Goal: Navigation & Orientation: Find specific page/section

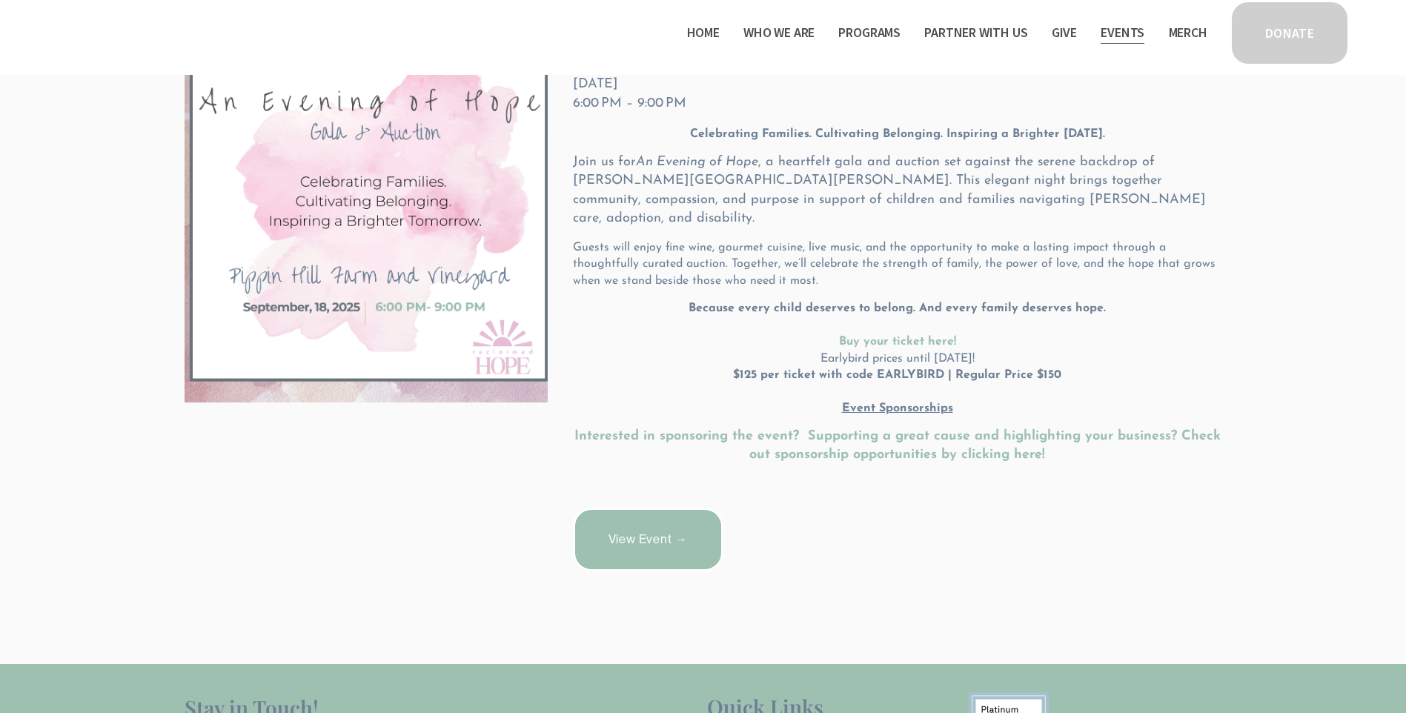
scroll to position [222, 0]
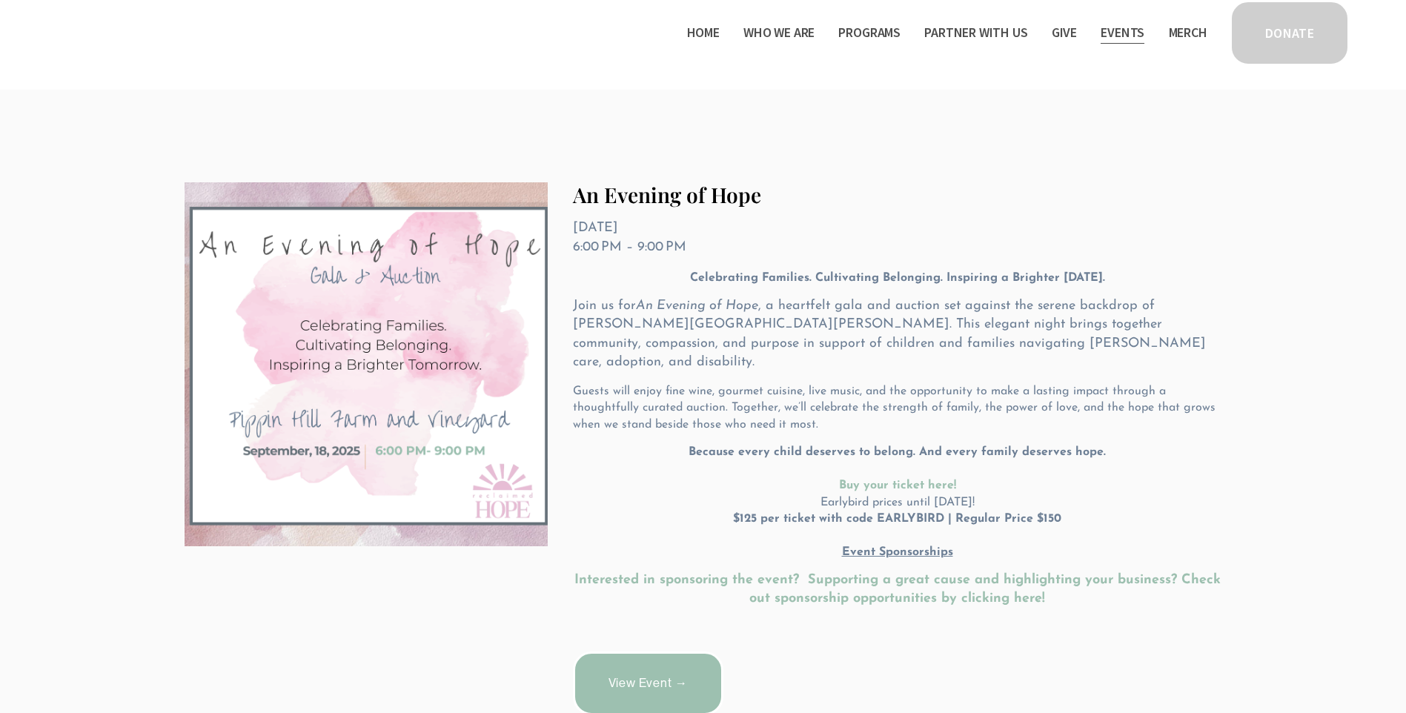
click at [0, 0] on span "Program Partners" at bounding box center [0, 0] width 0 height 0
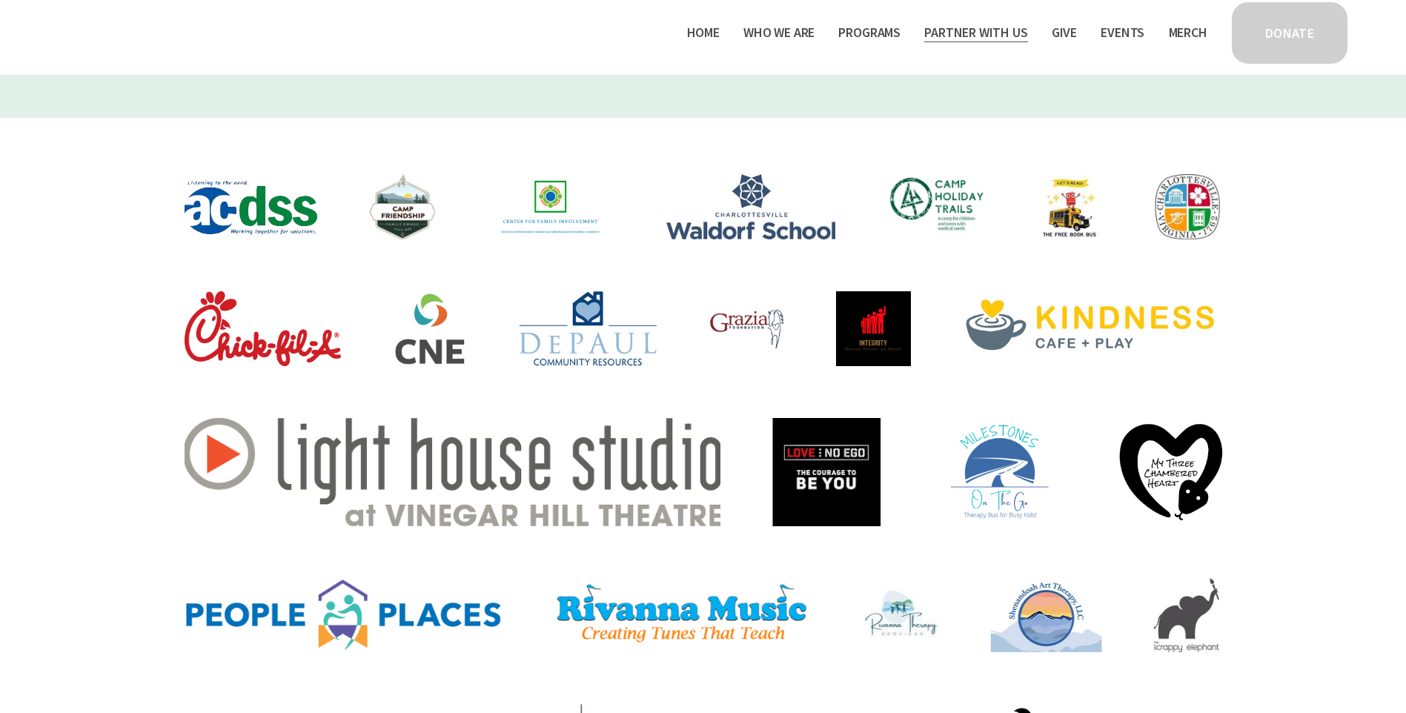
scroll to position [222, 0]
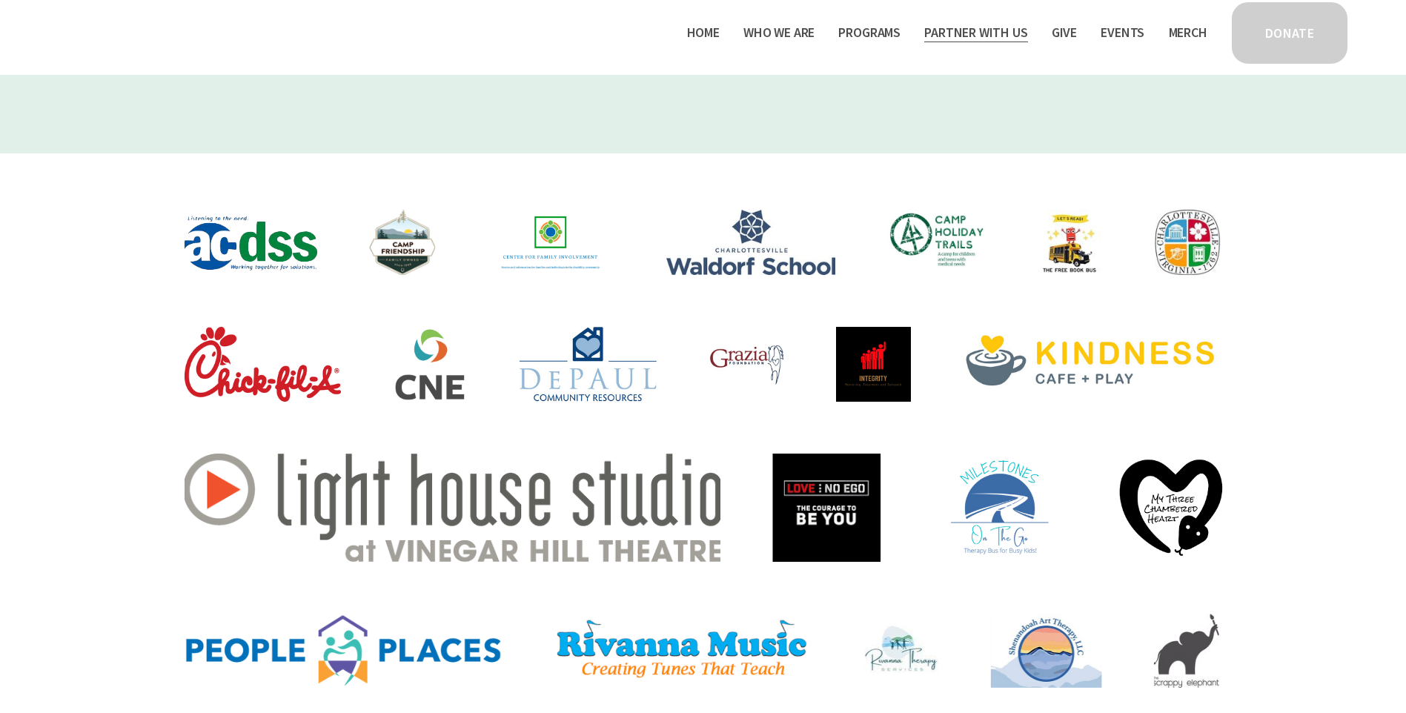
click at [1049, 652] on img at bounding box center [1045, 651] width 111 height 74
click at [1125, 371] on img at bounding box center [1091, 364] width 256 height 75
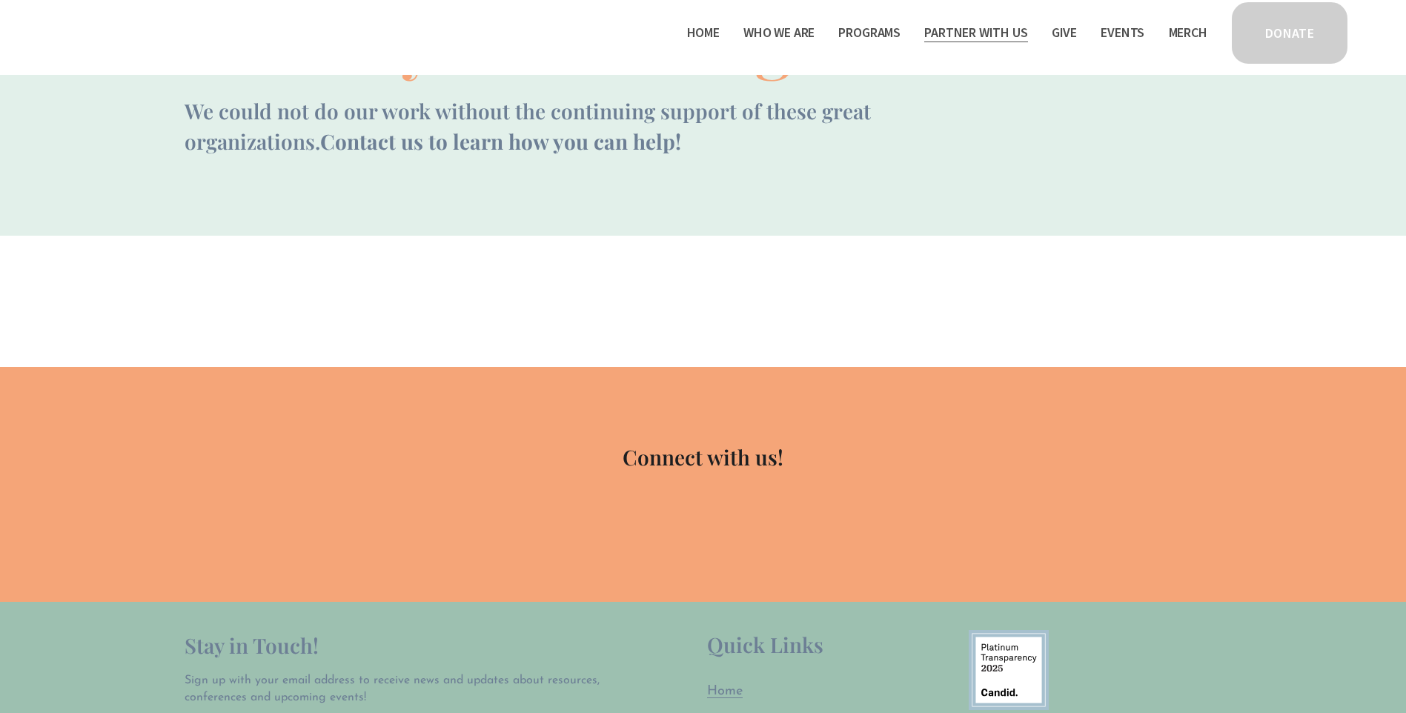
scroll to position [222, 0]
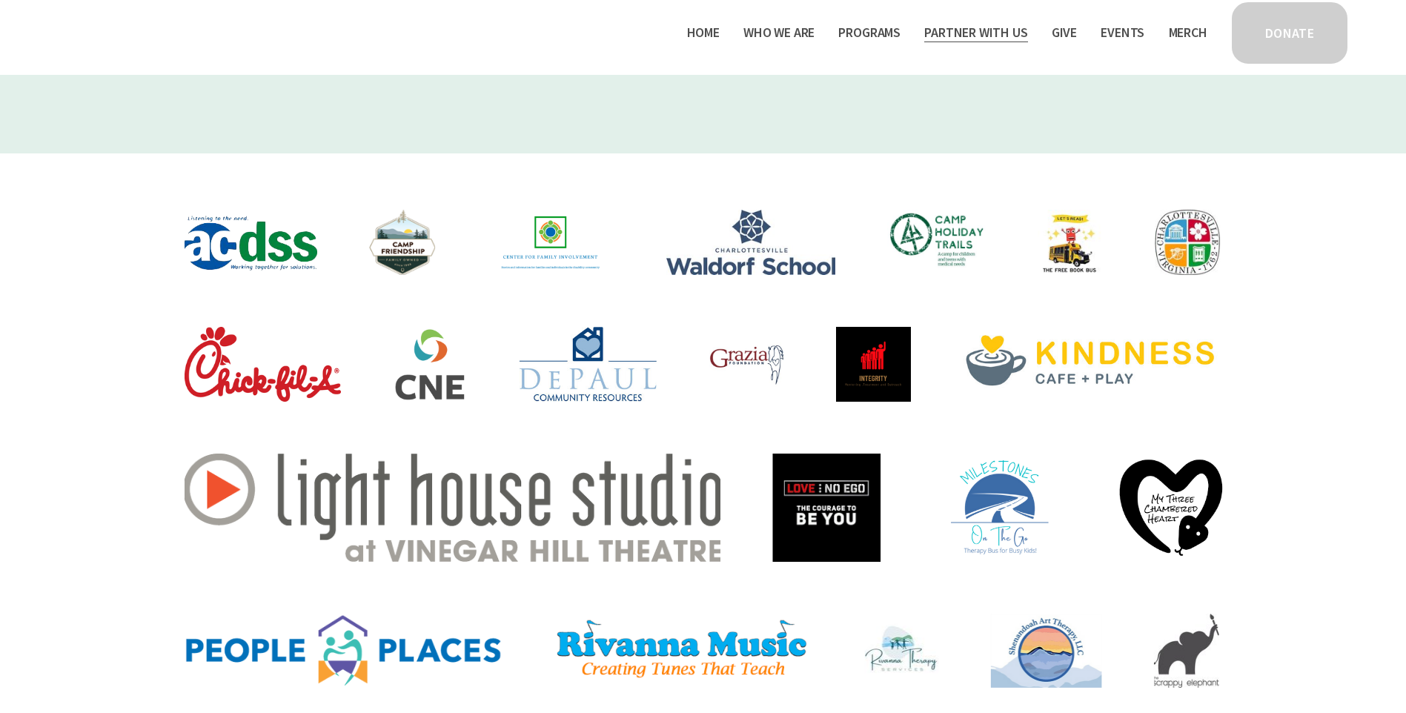
click at [748, 358] on img at bounding box center [745, 364] width 75 height 75
